Goal: Information Seeking & Learning: Learn about a topic

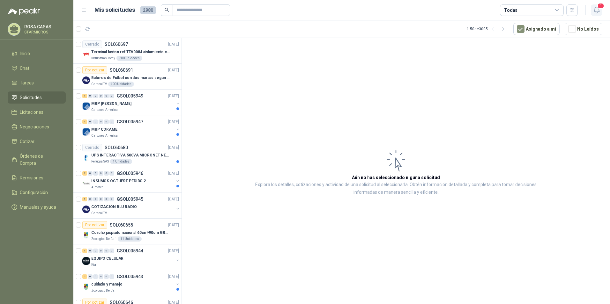
click at [599, 8] on span "1" at bounding box center [600, 6] width 7 height 6
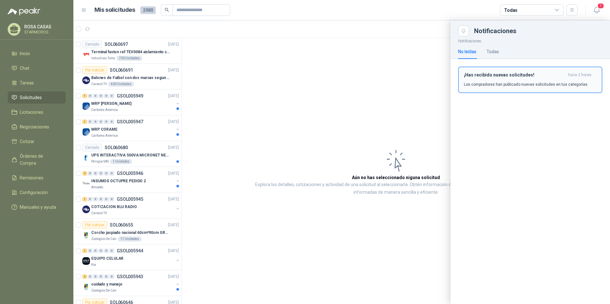
click at [494, 78] on div "¡Has recibido nuevas solicitudes! hace 2 horas Los compradores han publicado nu…" at bounding box center [530, 79] width 133 height 15
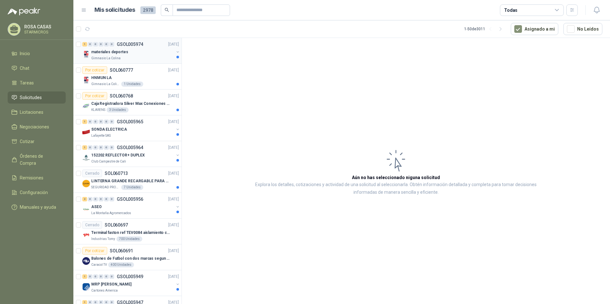
click at [132, 57] on div "Gimnasio La Colina" at bounding box center [132, 58] width 83 height 5
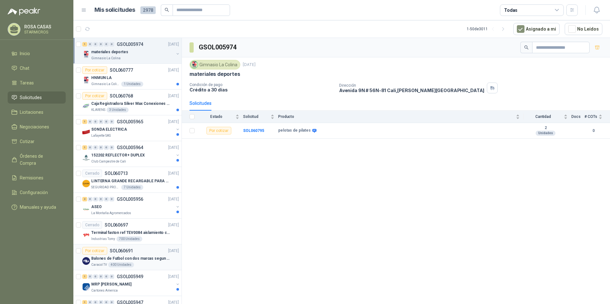
click at [143, 256] on p "Balones de Futbol con dos marcas segun adjunto. Adjuntar cotizacion en su forma…" at bounding box center [130, 259] width 79 height 6
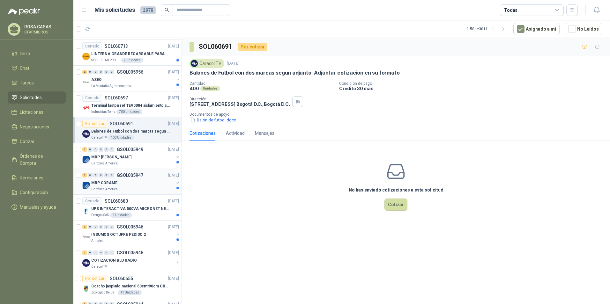
scroll to position [128, 0]
click at [140, 262] on div "COTIZACION BLU RADIO" at bounding box center [132, 260] width 83 height 8
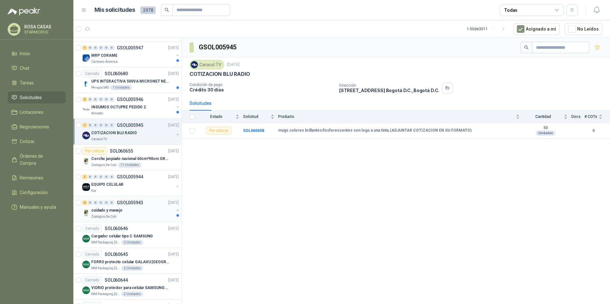
scroll to position [255, 0]
click at [128, 192] on div "Kia" at bounding box center [132, 190] width 83 height 5
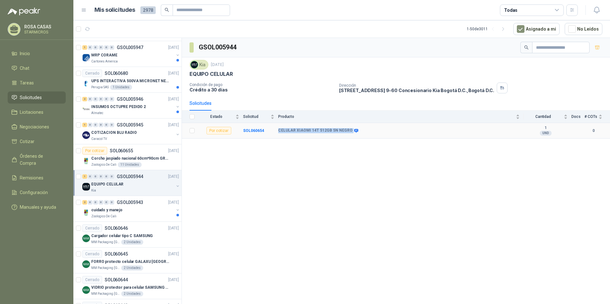
drag, startPoint x: 278, startPoint y: 130, endPoint x: 349, endPoint y: 131, distance: 70.8
click at [349, 131] on div "CELULAR XIAOMI 14T 512GB 5N NEGRO" at bounding box center [317, 130] width 79 height 5
copy div "CELULAR XIAOMI 14T 512GB 5N NEGRO"
click at [419, 241] on div "GSOL005944 Kia 10 oct, 2025 EQUIPO CELULAR Condición de pago Crédito a 30 días …" at bounding box center [396, 172] width 428 height 268
click at [124, 216] on div "Zoologico De Cali" at bounding box center [132, 216] width 83 height 5
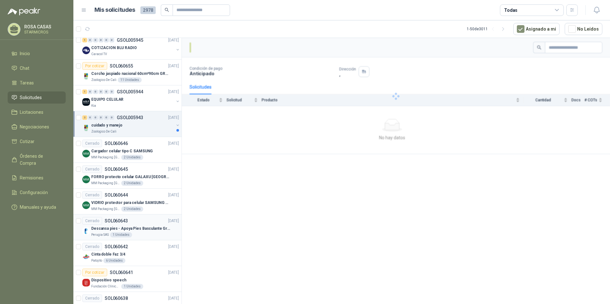
scroll to position [351, 0]
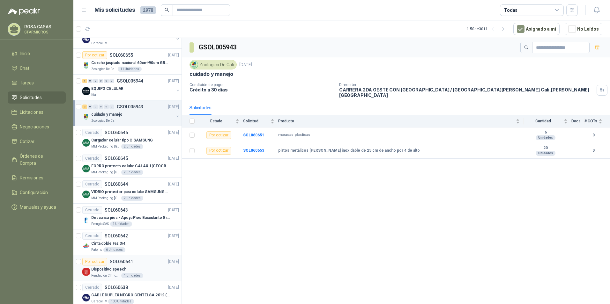
click at [135, 266] on div "Dispositivo speech" at bounding box center [135, 270] width 88 height 8
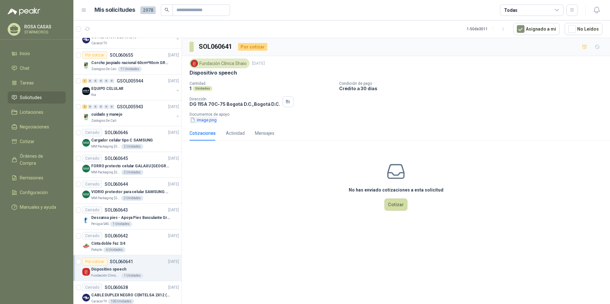
click at [206, 119] on button "image.png" at bounding box center [203, 120] width 28 height 7
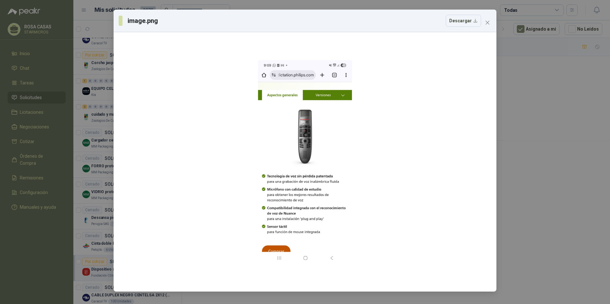
click at [487, 23] on icon "close" at bounding box center [487, 23] width 4 height 4
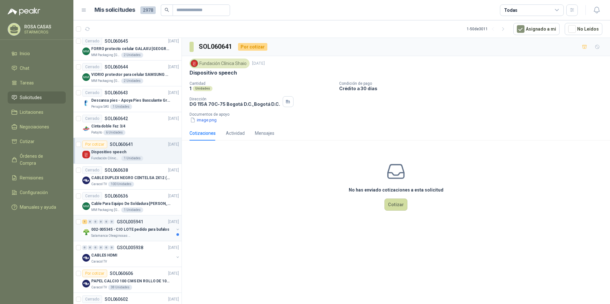
scroll to position [478, 0]
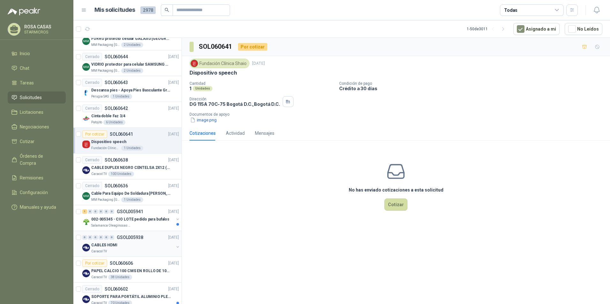
click at [143, 238] on p "GSOL005938" at bounding box center [130, 237] width 26 height 4
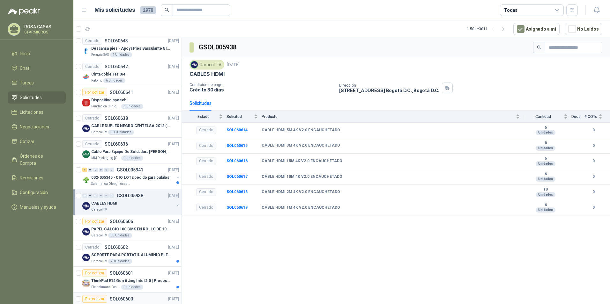
scroll to position [542, 0]
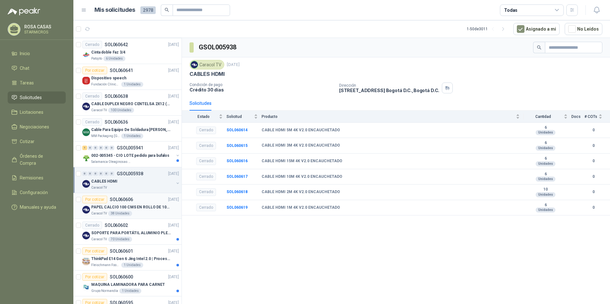
click at [155, 212] on div "Caracol TV 38 Unidades" at bounding box center [135, 213] width 88 height 5
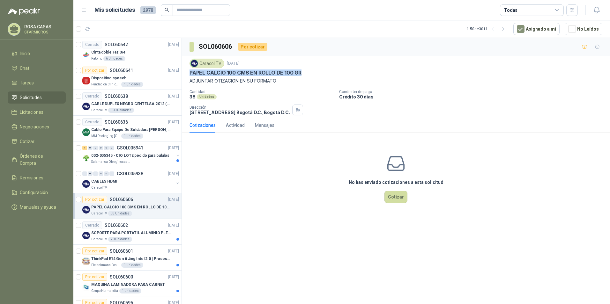
drag, startPoint x: 189, startPoint y: 71, endPoint x: 306, endPoint y: 72, distance: 116.4
click at [306, 72] on div "PAPEL CALCIO 100 CMS EN ROLLO DE 100 GR" at bounding box center [395, 73] width 413 height 7
copy p "PAPEL CALCIO 100 CMS EN ROLLO DE 100 GR"
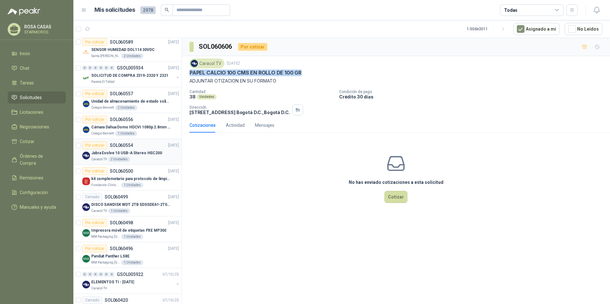
scroll to position [829, 0]
click at [150, 160] on div "Caracol TV 2 Unidades" at bounding box center [135, 159] width 88 height 5
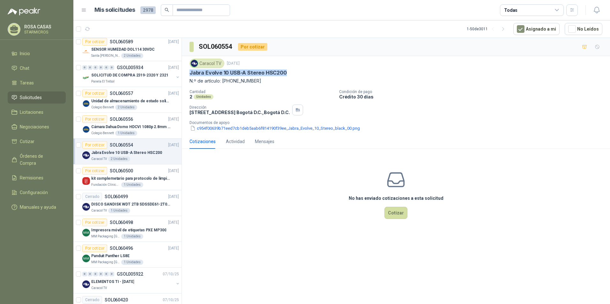
drag, startPoint x: 189, startPoint y: 73, endPoint x: 284, endPoint y: 75, distance: 95.4
click at [284, 75] on div "Caracol TV 8 oct, 2025 Jabra Evolve 10 USB-A Stereo HSC200 N.º de artículo: 269…" at bounding box center [396, 95] width 428 height 78
copy p "Jabra Evolve 10 USB-A Stereo HSC200"
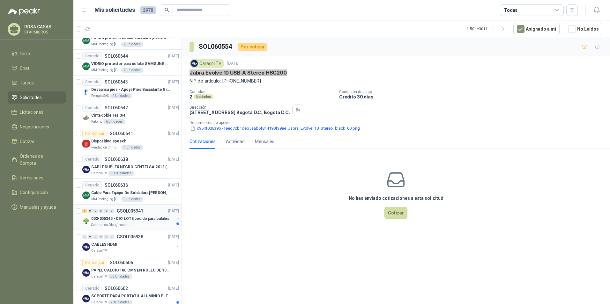
scroll to position [478, 0]
click at [141, 134] on div "Por cotizar SOL060641 09/10/25" at bounding box center [130, 134] width 97 height 8
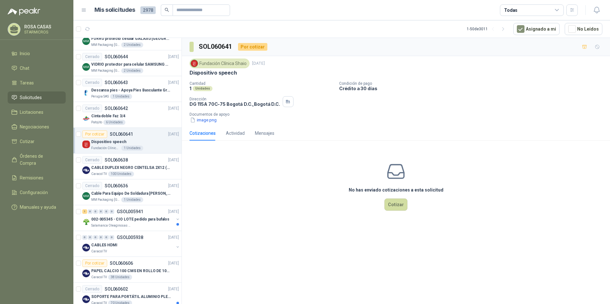
click at [247, 104] on p "DG 115A 70C-75 Bogotá D.C. , Bogotá D.C." at bounding box center [234, 103] width 91 height 5
click at [204, 125] on div "Fundación Clínica Shaio 9 oct, 2025 Dispositivo speech Cantidad 1 Unidades Cond…" at bounding box center [396, 91] width 428 height 70
click at [207, 121] on button "image.png" at bounding box center [203, 120] width 28 height 7
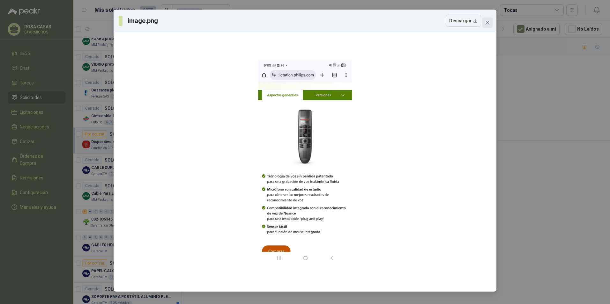
click at [488, 25] on icon "close" at bounding box center [487, 22] width 5 height 5
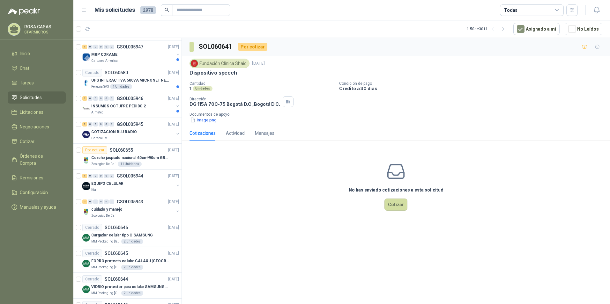
scroll to position [287, 0]
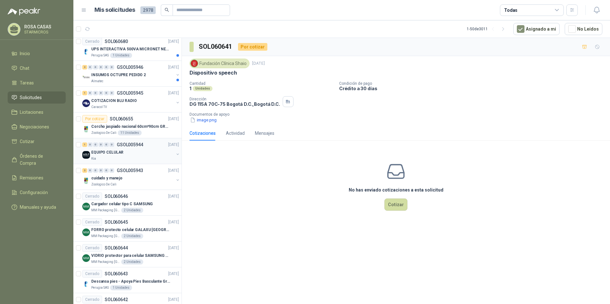
drag, startPoint x: 145, startPoint y: 93, endPoint x: 150, endPoint y: 148, distance: 54.7
click at [145, 93] on div "1 0 0 0 0 0 GSOL005945 10/10/25" at bounding box center [131, 93] width 98 height 8
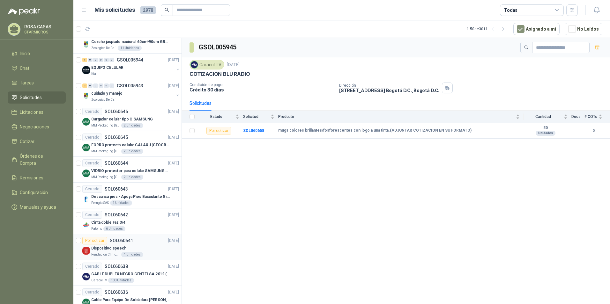
scroll to position [383, 0]
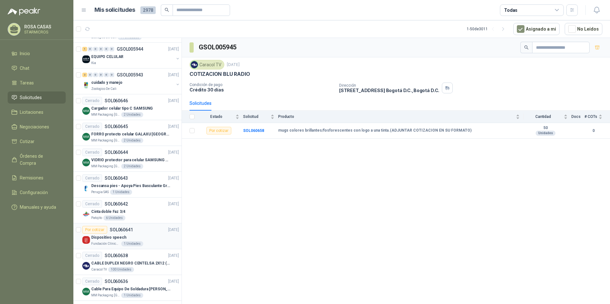
click at [131, 239] on div "Dispositivo speech" at bounding box center [135, 238] width 88 height 8
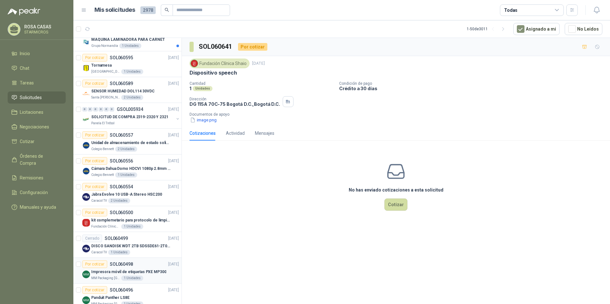
scroll to position [797, 0]
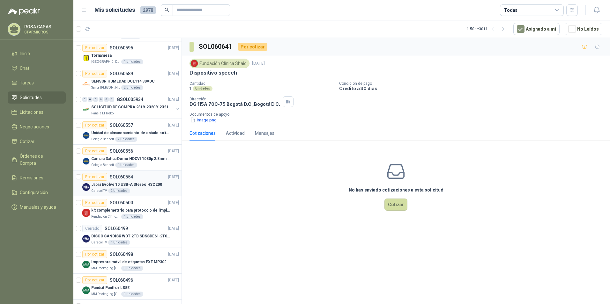
click at [149, 186] on p "Jabra Evolve 10 USB-A Stereo HSC200" at bounding box center [126, 185] width 71 height 6
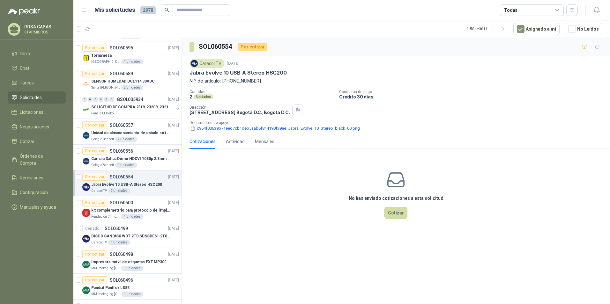
click at [398, 250] on div "SOL060554 Por cotizar Caracol TV 8 oct, 2025 Jabra Evolve 10 USB-A Stereo HSC20…" at bounding box center [396, 172] width 428 height 268
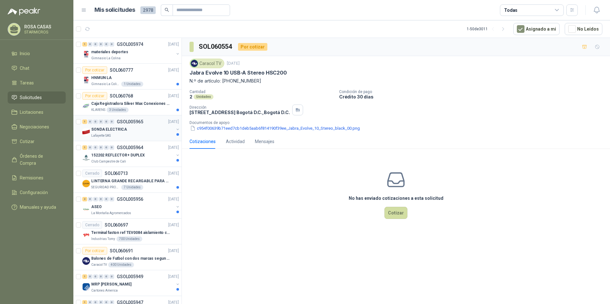
click at [117, 133] on div "SONDA ELECTRICA" at bounding box center [132, 130] width 83 height 8
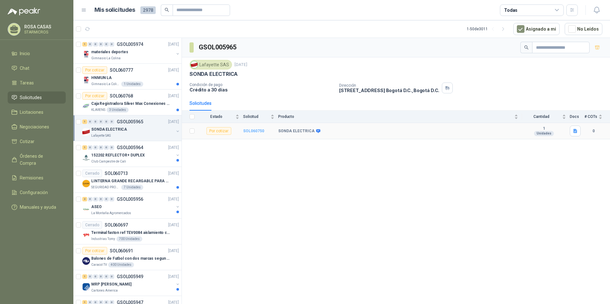
click at [247, 129] on b "SOL060750" at bounding box center [253, 131] width 21 height 4
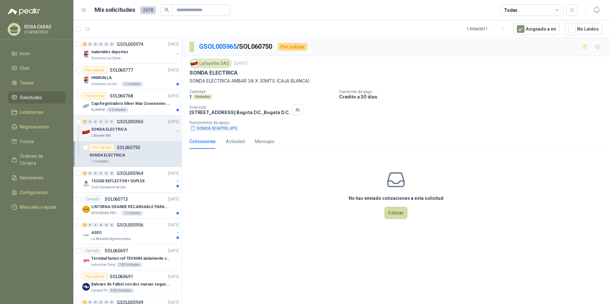
click at [230, 130] on button "SONDA 30 MTRS.JPG" at bounding box center [213, 128] width 48 height 7
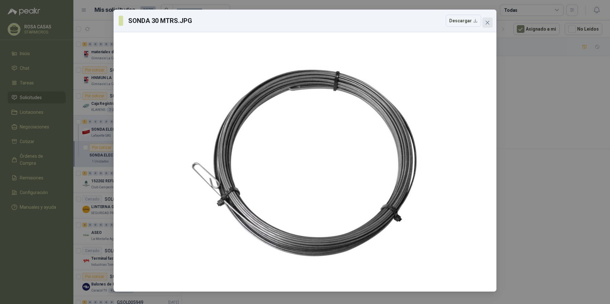
click at [486, 23] on icon "close" at bounding box center [487, 22] width 5 height 5
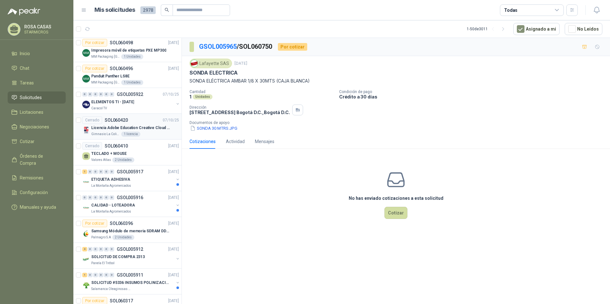
scroll to position [1058, 0]
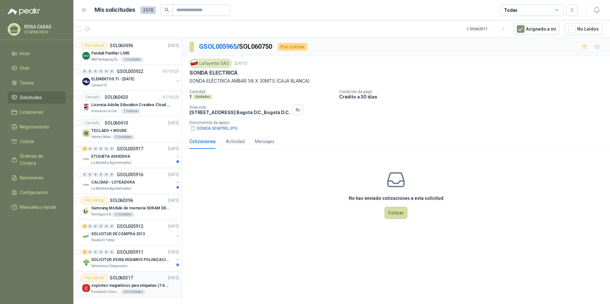
click at [154, 285] on p "soportes magnéticos para etiquetas (7.6 cm x 12.6 cm)" at bounding box center [130, 286] width 79 height 6
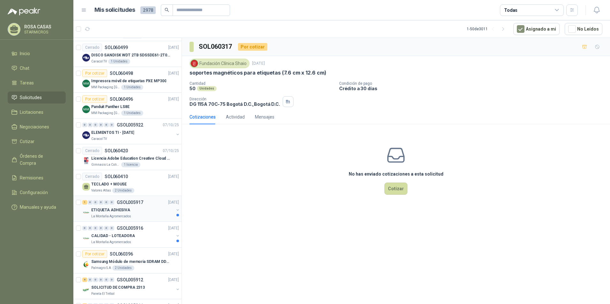
scroll to position [994, 0]
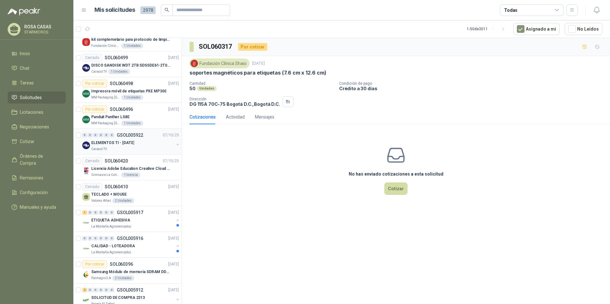
click at [148, 152] on div "0 0 0 0 0 0 GSOL005922 07/10/25 ELEMENTOS TI - Oct 2025 Caracol TV" at bounding box center [127, 142] width 108 height 26
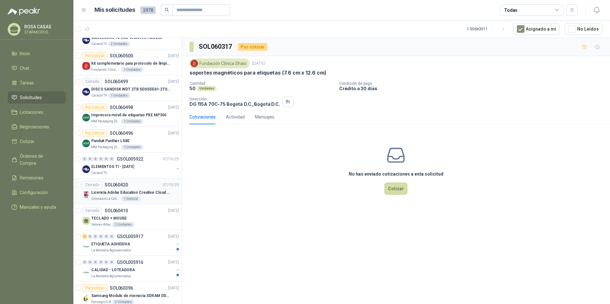
scroll to position [930, 0]
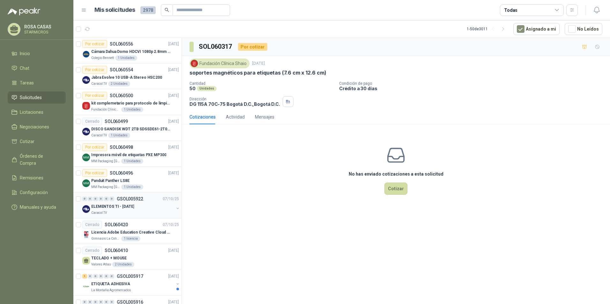
click at [146, 210] on div "ELEMENTOS TI - [DATE]" at bounding box center [132, 207] width 83 height 8
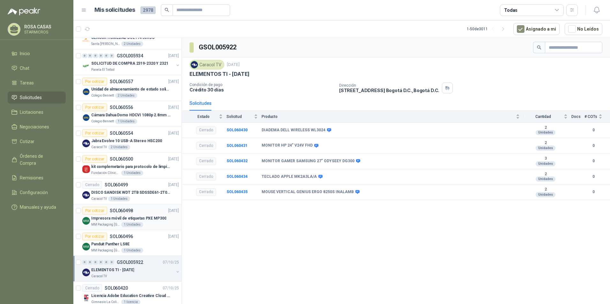
scroll to position [866, 0]
click at [144, 170] on p "kit complemetario para protocolo de limpieza" at bounding box center [130, 167] width 79 height 6
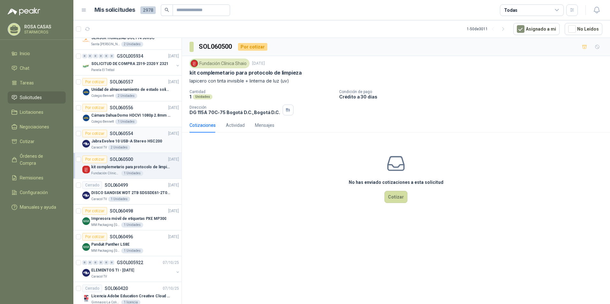
click at [143, 148] on div "Caracol TV 2 Unidades" at bounding box center [135, 147] width 88 height 5
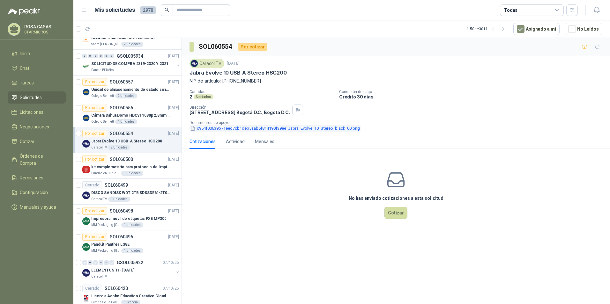
click at [231, 129] on button "c954f00639b71eed7cb1deb5aab6f814190f39ee_Jabra_Evolve_10_Stereo_black_00.png" at bounding box center [274, 128] width 171 height 7
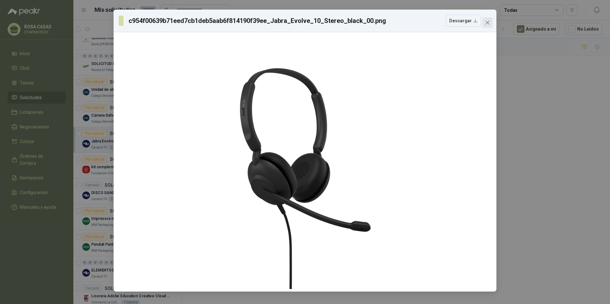
click at [490, 24] on span "Close" at bounding box center [487, 22] width 10 height 5
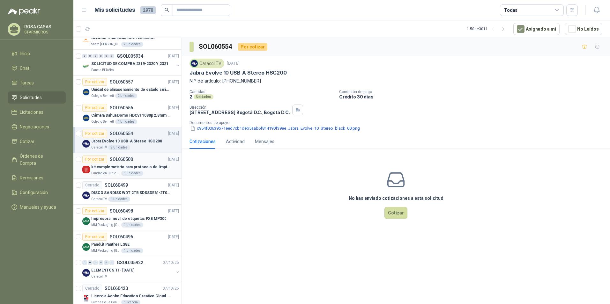
click at [148, 164] on p "kit complemetario para protocolo de limpieza" at bounding box center [130, 167] width 79 height 6
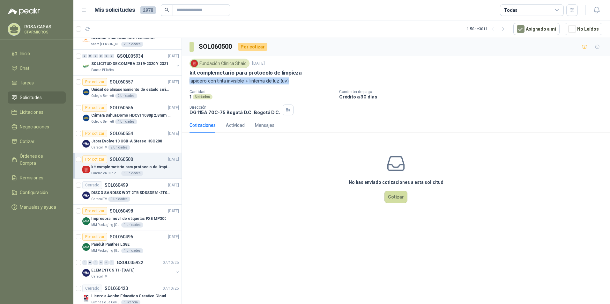
drag, startPoint x: 189, startPoint y: 83, endPoint x: 289, endPoint y: 81, distance: 99.5
click at [289, 81] on div "Fundación Clínica Shaio 8 oct, 2025 kit complemetario para protocolo de limpiez…" at bounding box center [396, 87] width 428 height 62
copy p "lapicero con tinta invisible + linterna de luz (uv)"
drag, startPoint x: 188, startPoint y: 71, endPoint x: 293, endPoint y: 83, distance: 105.3
click at [293, 83] on div "Fundación Clínica Shaio 8 oct, 2025 kit complemetario para protocolo de limpiez…" at bounding box center [396, 87] width 428 height 62
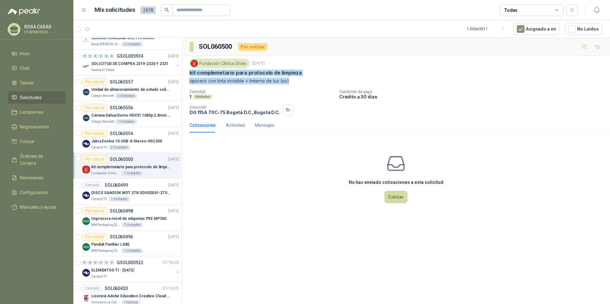
copy div "kit complemetario para protocolo de limpieza lapicero con tinta invisible + lin…"
